Goal: Transaction & Acquisition: Purchase product/service

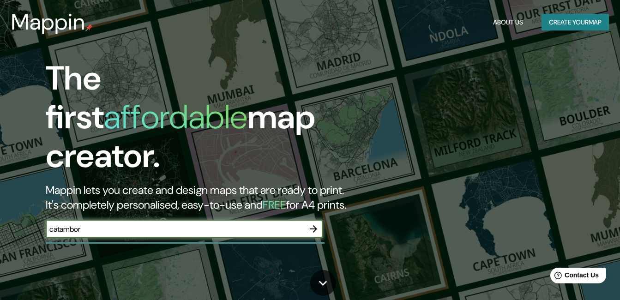
type input "catambor"
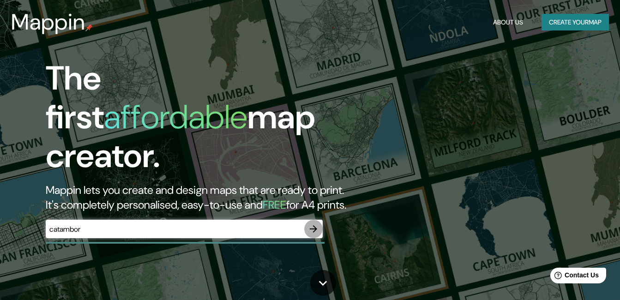
click at [306, 220] on button "button" at bounding box center [313, 229] width 18 height 18
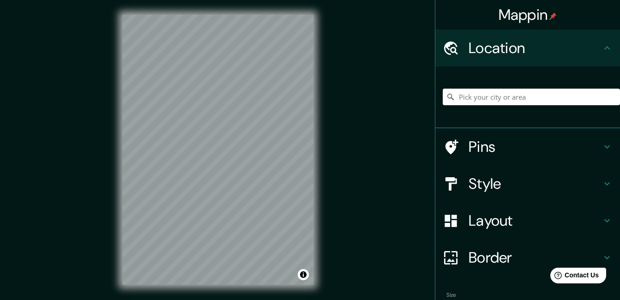
click at [488, 99] on input "Pick your city or area" at bounding box center [531, 97] width 177 height 17
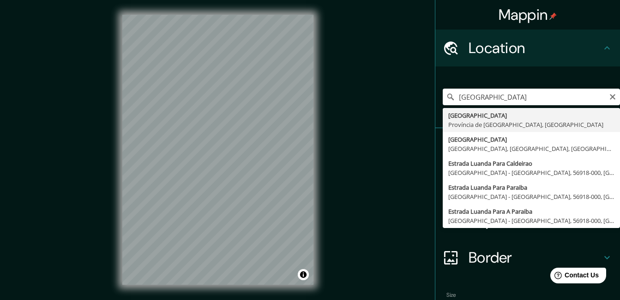
type input "[GEOGRAPHIC_DATA], [GEOGRAPHIC_DATA], [GEOGRAPHIC_DATA]"
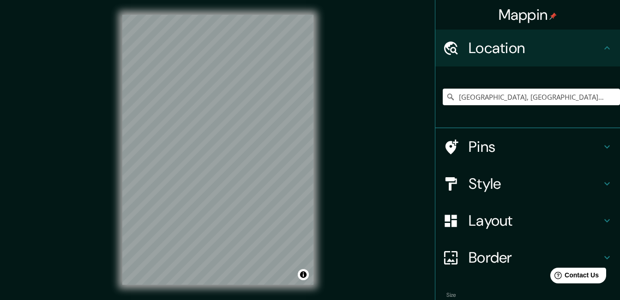
click at [601, 180] on icon at bounding box center [606, 183] width 11 height 11
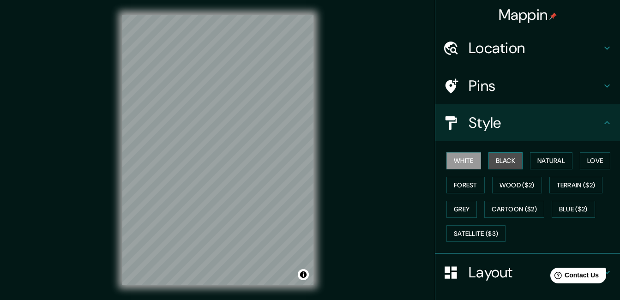
click at [494, 157] on button "Black" at bounding box center [505, 160] width 35 height 17
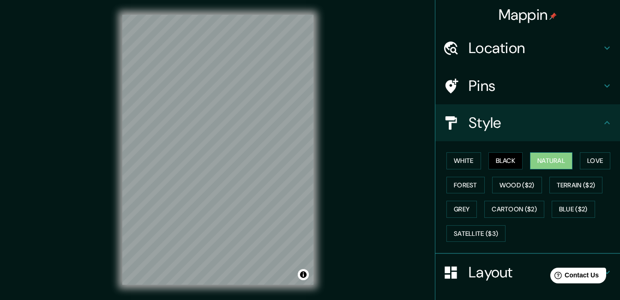
click at [550, 160] on button "Natural" at bounding box center [551, 160] width 42 height 17
click at [480, 232] on button "Satellite ($3)" at bounding box center [475, 233] width 59 height 17
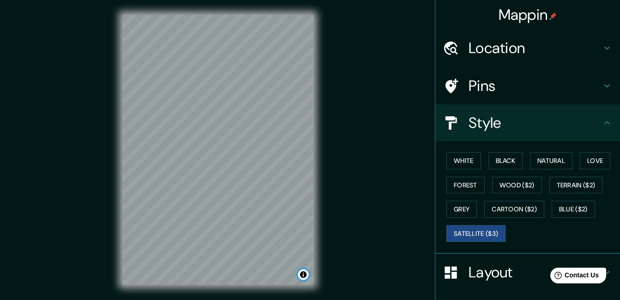
click at [298, 272] on button "Toggle attribution" at bounding box center [303, 274] width 11 height 11
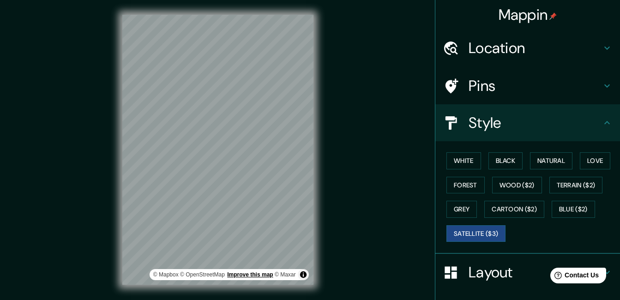
click at [262, 276] on link "Improve this map" at bounding box center [250, 274] width 46 height 6
click at [202, 275] on link "© OpenStreetMap" at bounding box center [202, 274] width 45 height 6
click at [285, 272] on link "© Maxar" at bounding box center [285, 274] width 21 height 6
